Goal: Information Seeking & Learning: Learn about a topic

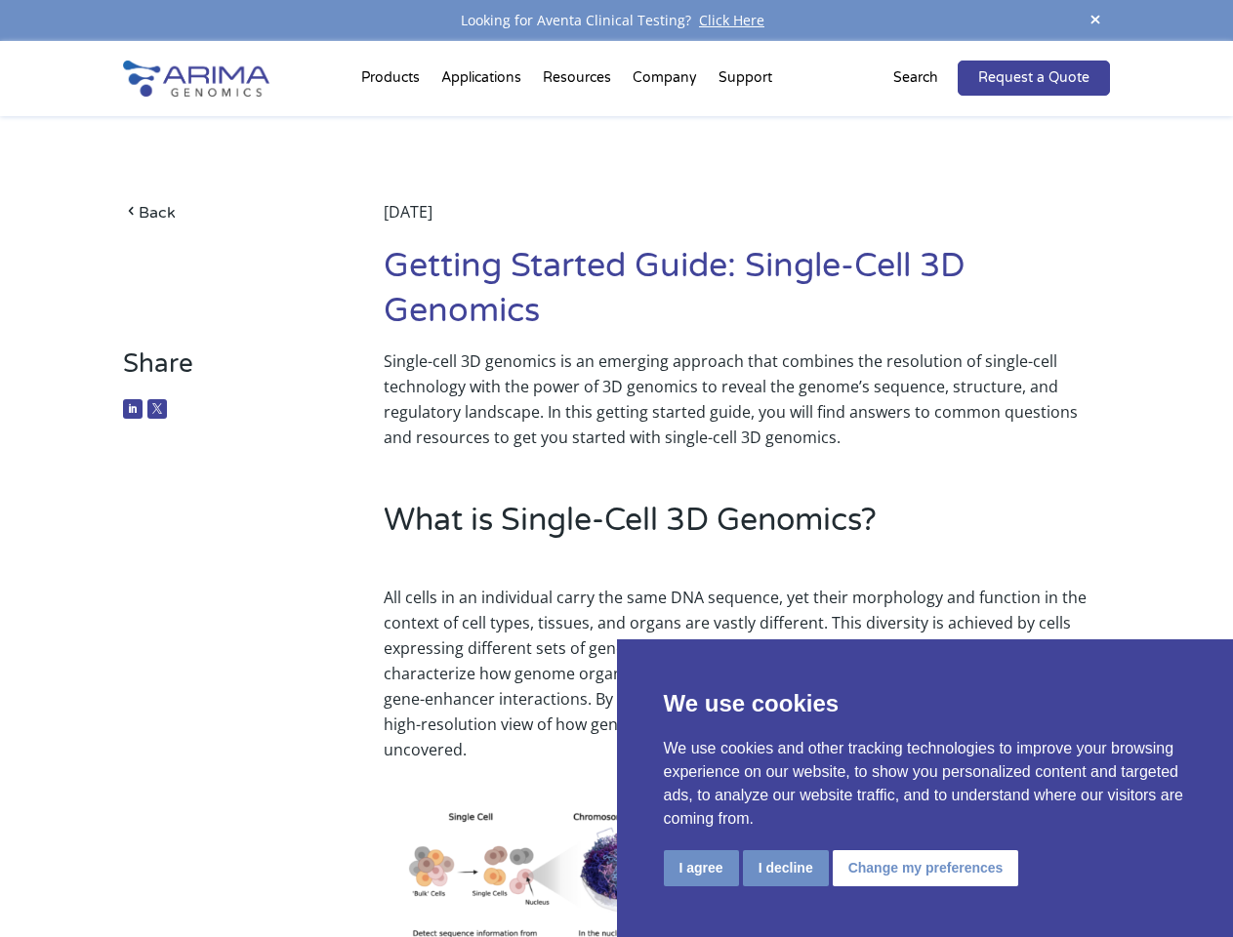
click at [616, 469] on div "Share Single-cell 3D genomics is an emerging approach that combines the resolut…" at bounding box center [616, 412] width 986 height 126
click at [701, 868] on button "I agree" at bounding box center [701, 869] width 75 height 36
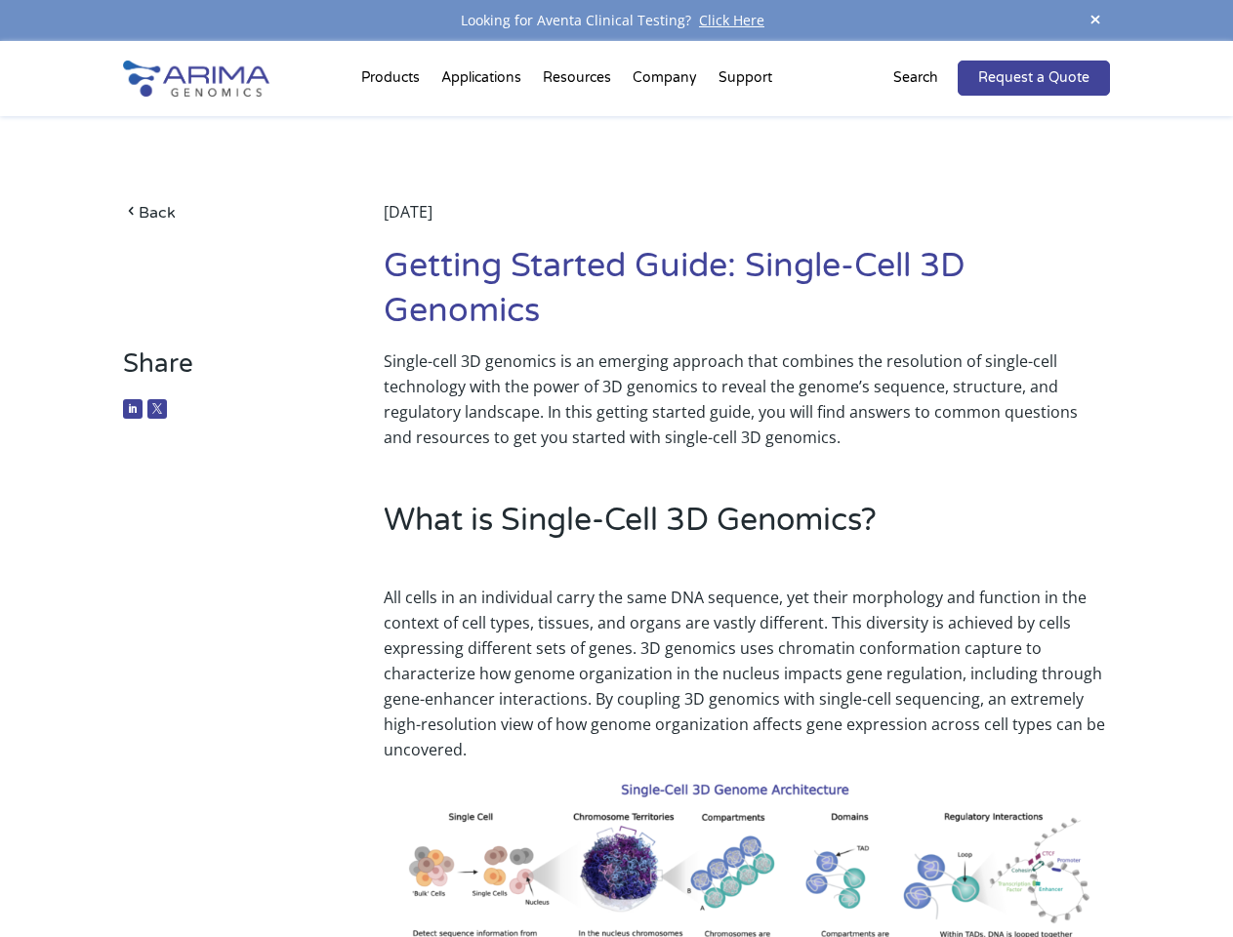
click at [785, 868] on img at bounding box center [747, 874] width 727 height 193
click at [923, 868] on img at bounding box center [747, 874] width 727 height 193
click at [1096, 21] on span at bounding box center [1095, 21] width 29 height 26
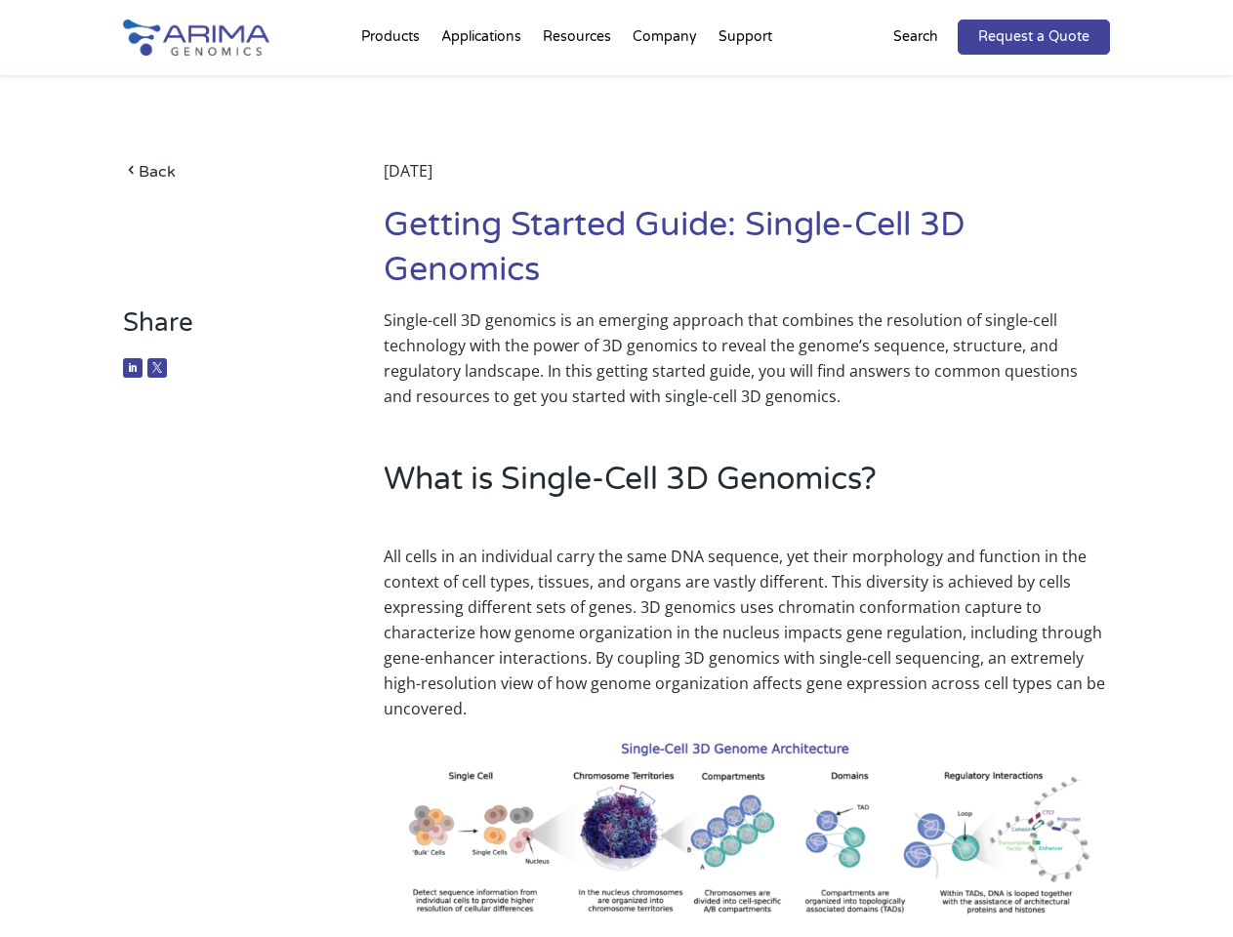
click at [616, 489] on h2 "What is Single-Cell 3D Genomics?" at bounding box center [747, 487] width 727 height 59
click at [394, 82] on div "Back [DATE] Getting Started Guide: Single-Cell 3D Genomics" at bounding box center [616, 191] width 986 height 232
click at [579, 82] on div "Back [DATE] Getting Started Guide: Single-Cell 3D Genomics" at bounding box center [616, 191] width 986 height 232
click at [666, 82] on div "Back [DATE] Getting Started Guide: Single-Cell 3D Genomics" at bounding box center [616, 191] width 986 height 232
click at [745, 82] on div "Back [DATE] Getting Started Guide: Single-Cell 3D Genomics" at bounding box center [616, 191] width 986 height 232
